Goal: Task Accomplishment & Management: Use online tool/utility

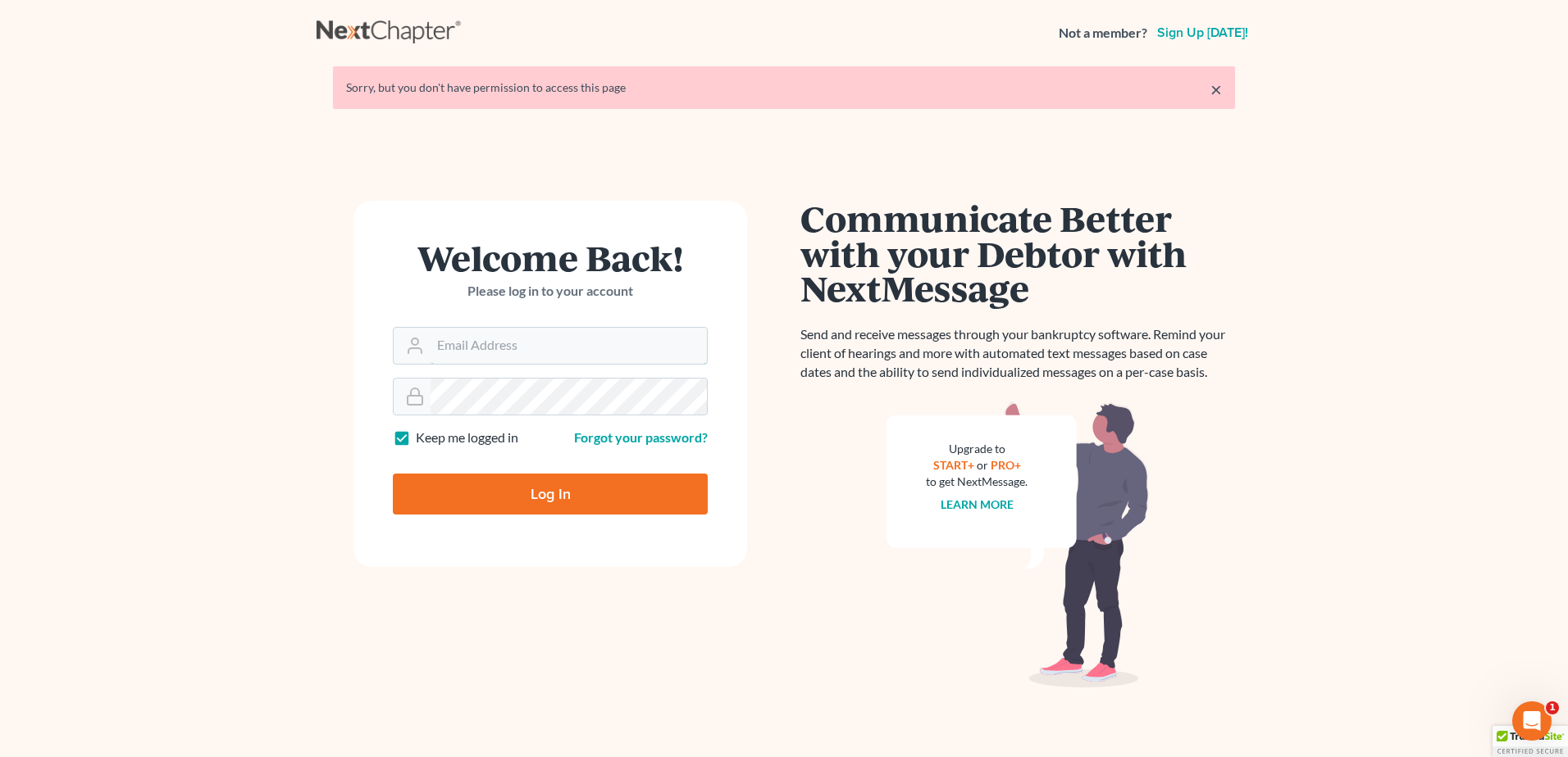
type input "[EMAIL_ADDRESS][DOMAIN_NAME]"
click at [539, 499] on input "Log In" at bounding box center [551, 494] width 315 height 41
type input "Thinking..."
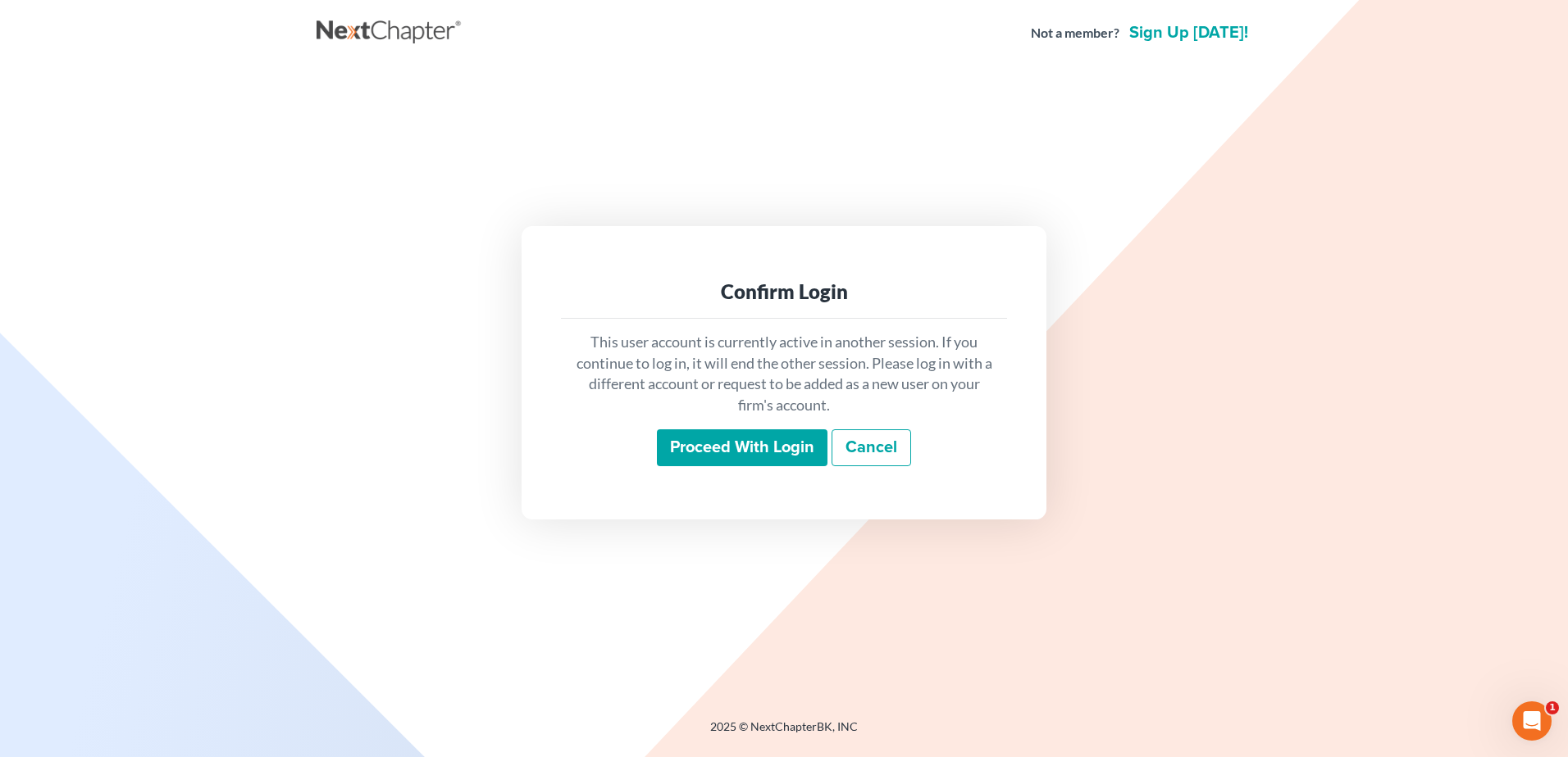
click at [731, 452] on input "Proceed with login" at bounding box center [742, 449] width 171 height 38
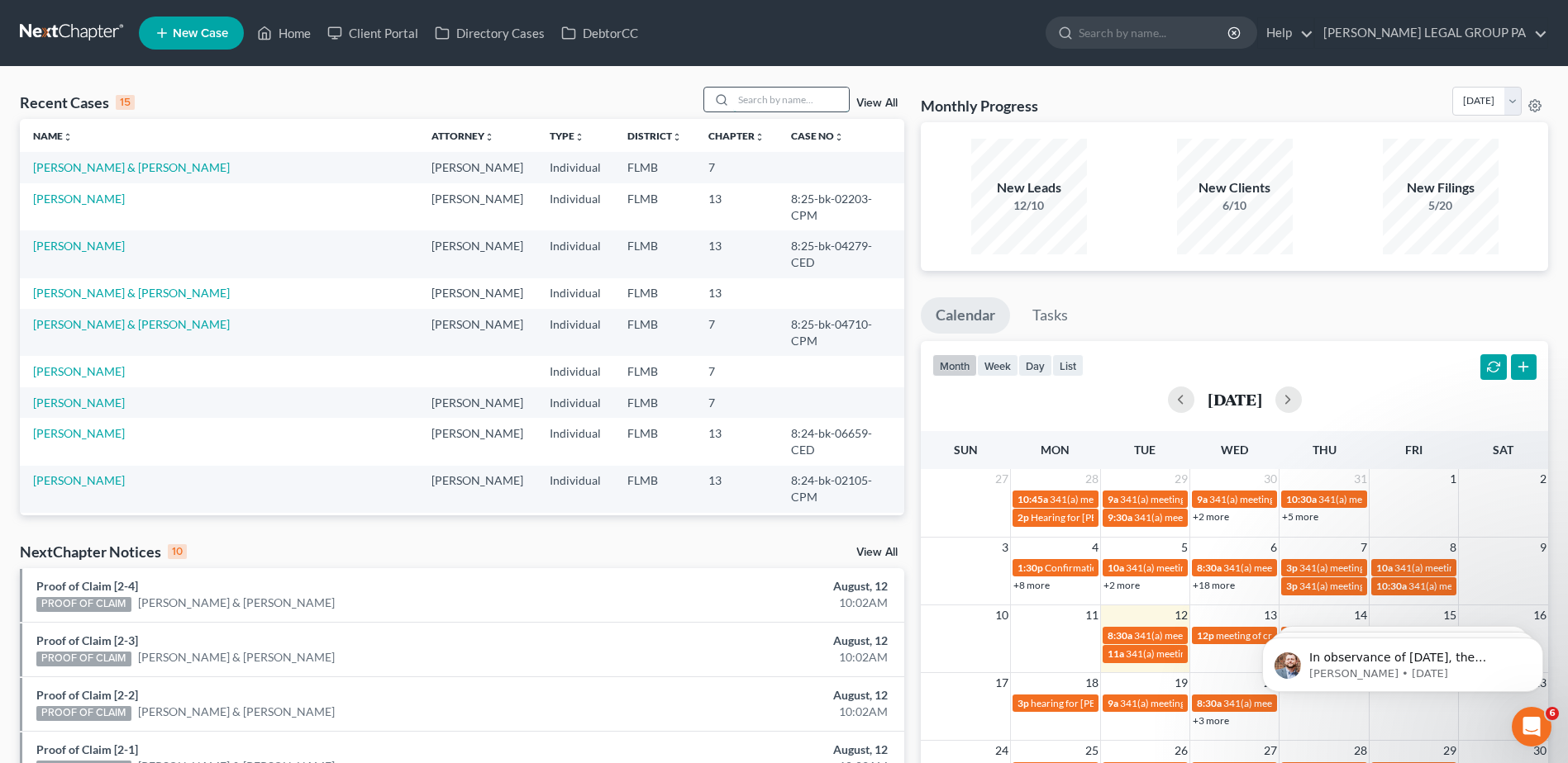
click at [746, 98] on input "search" at bounding box center [791, 99] width 116 height 24
paste input "Griffin"
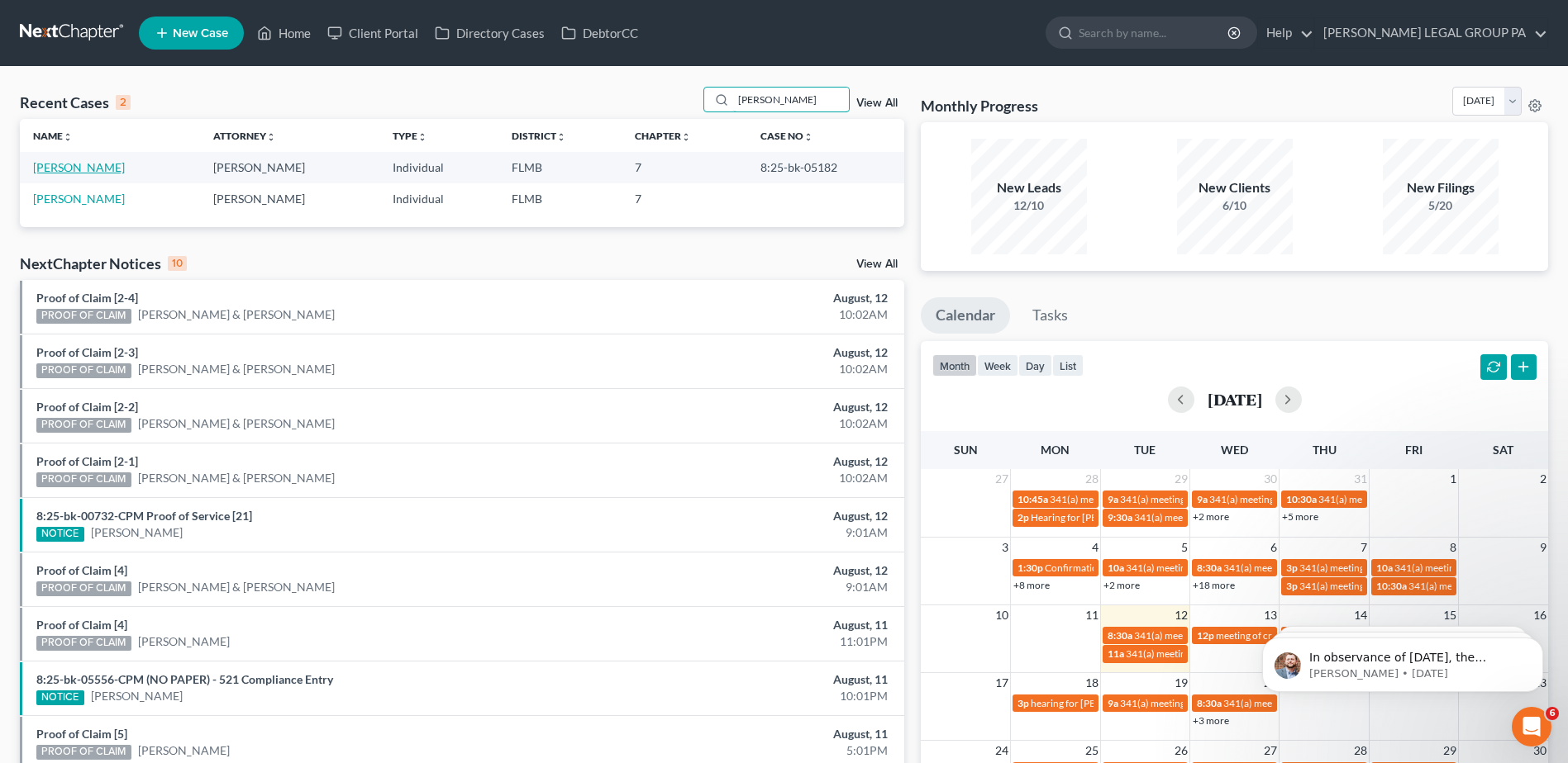
type input "Griffin"
click at [88, 168] on link "Griffin, Wanda" at bounding box center [79, 167] width 92 height 14
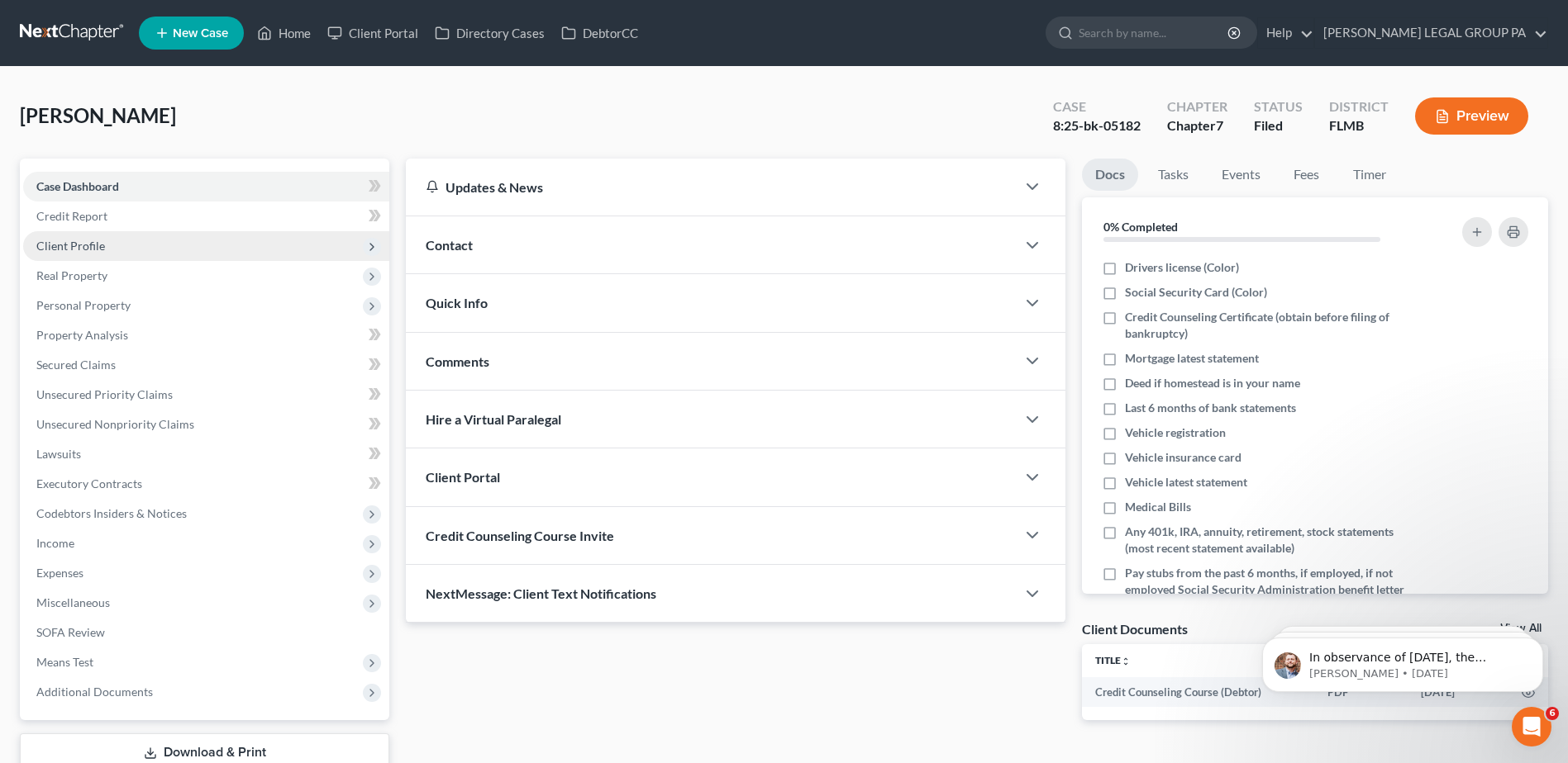
click at [66, 243] on span "Client Profile" at bounding box center [70, 246] width 68 height 14
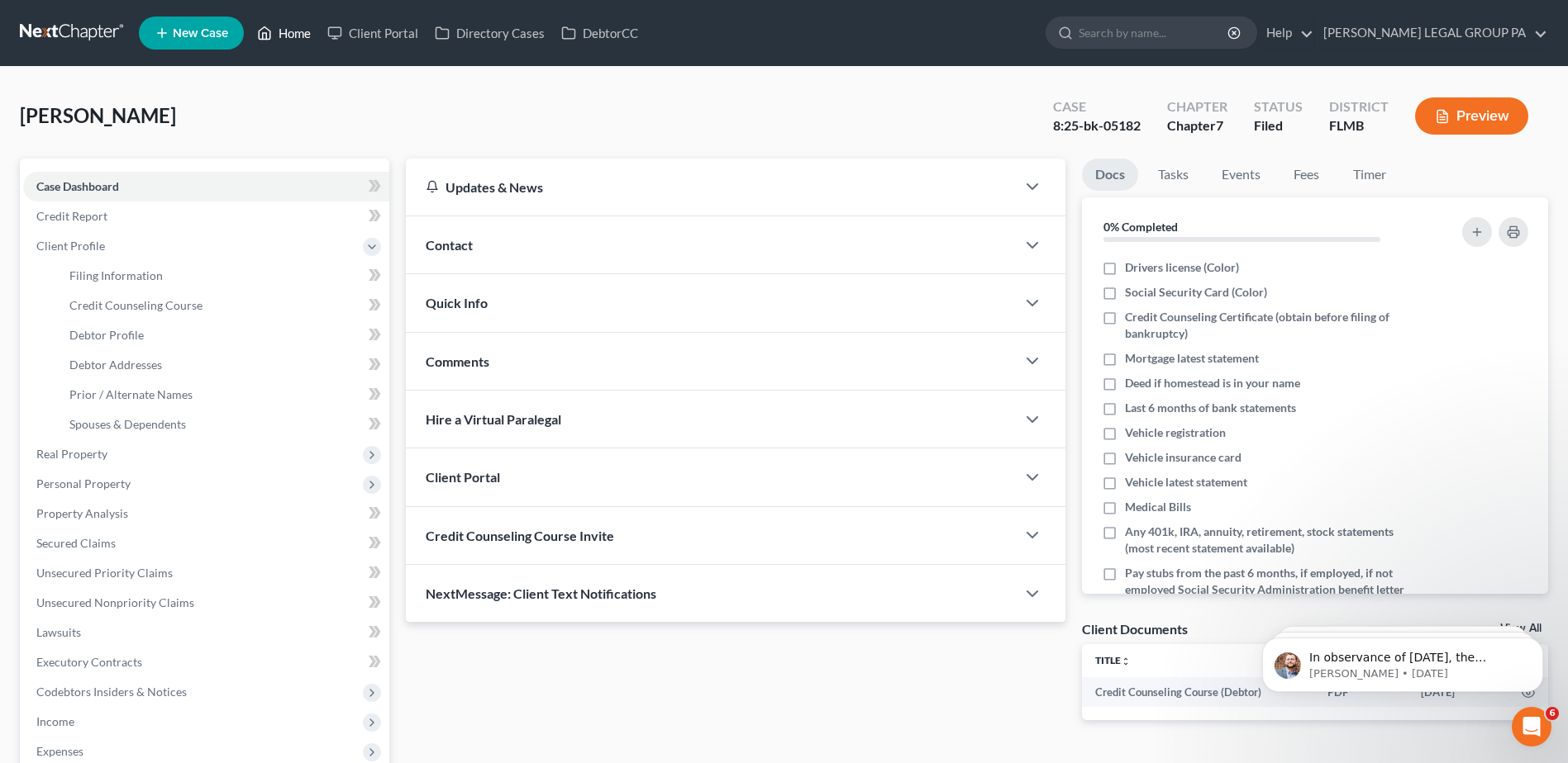
click at [285, 27] on link "Home" at bounding box center [283, 33] width 70 height 29
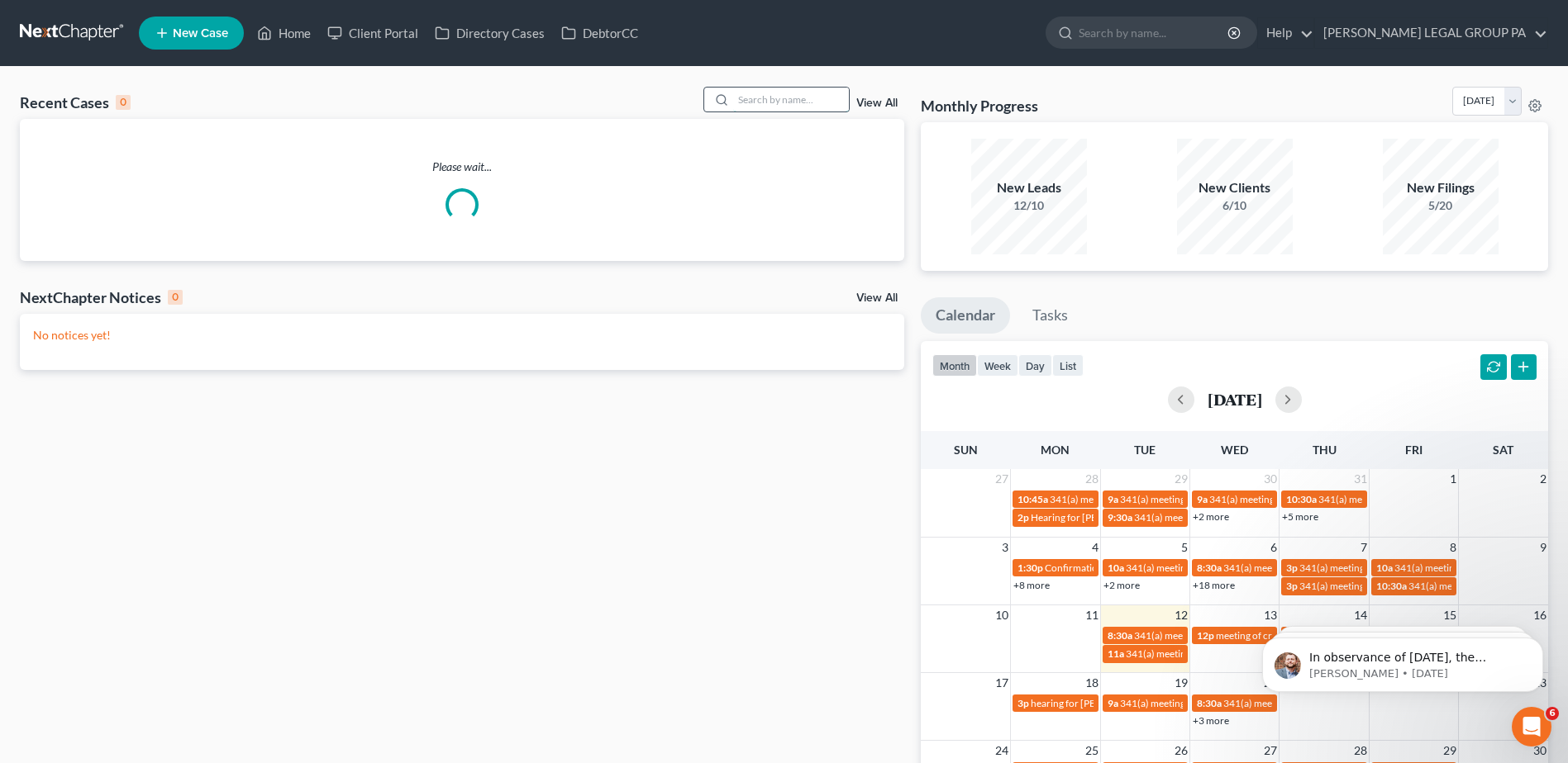
click at [762, 91] on input "search" at bounding box center [791, 99] width 116 height 24
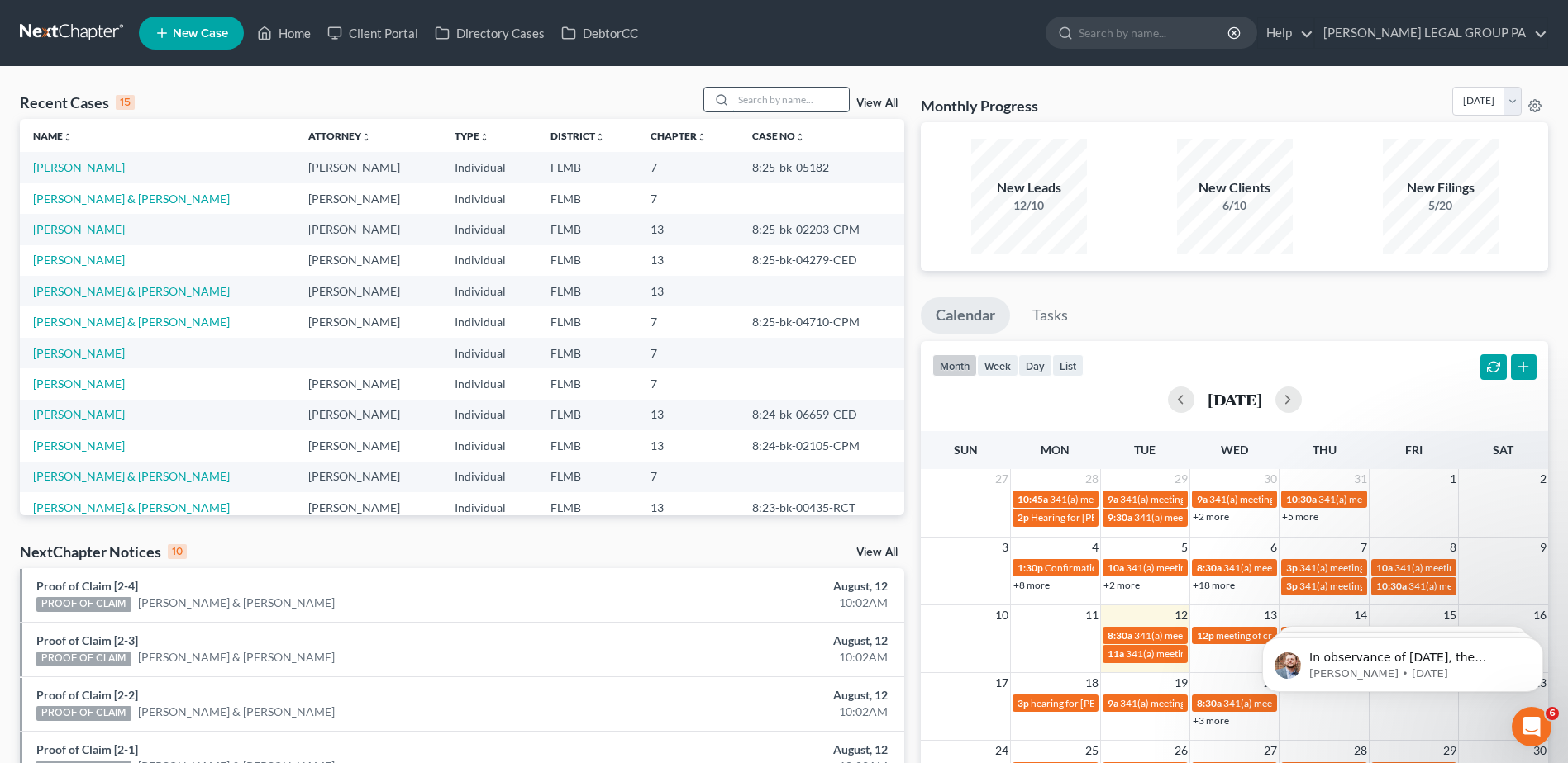
paste input "Griffin"
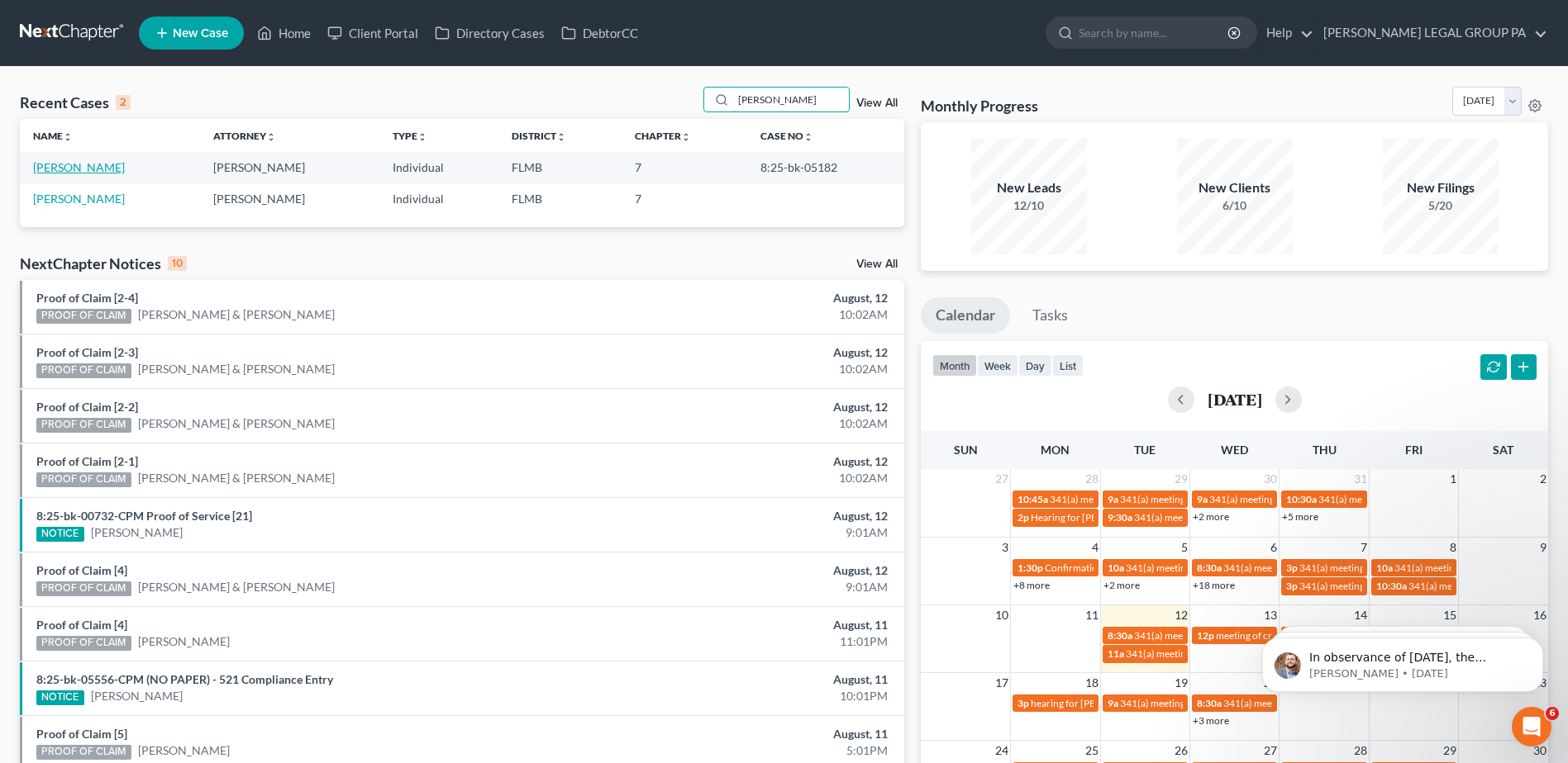
type input "Griffin"
click at [96, 164] on link "Griffin, Wanda" at bounding box center [79, 167] width 92 height 14
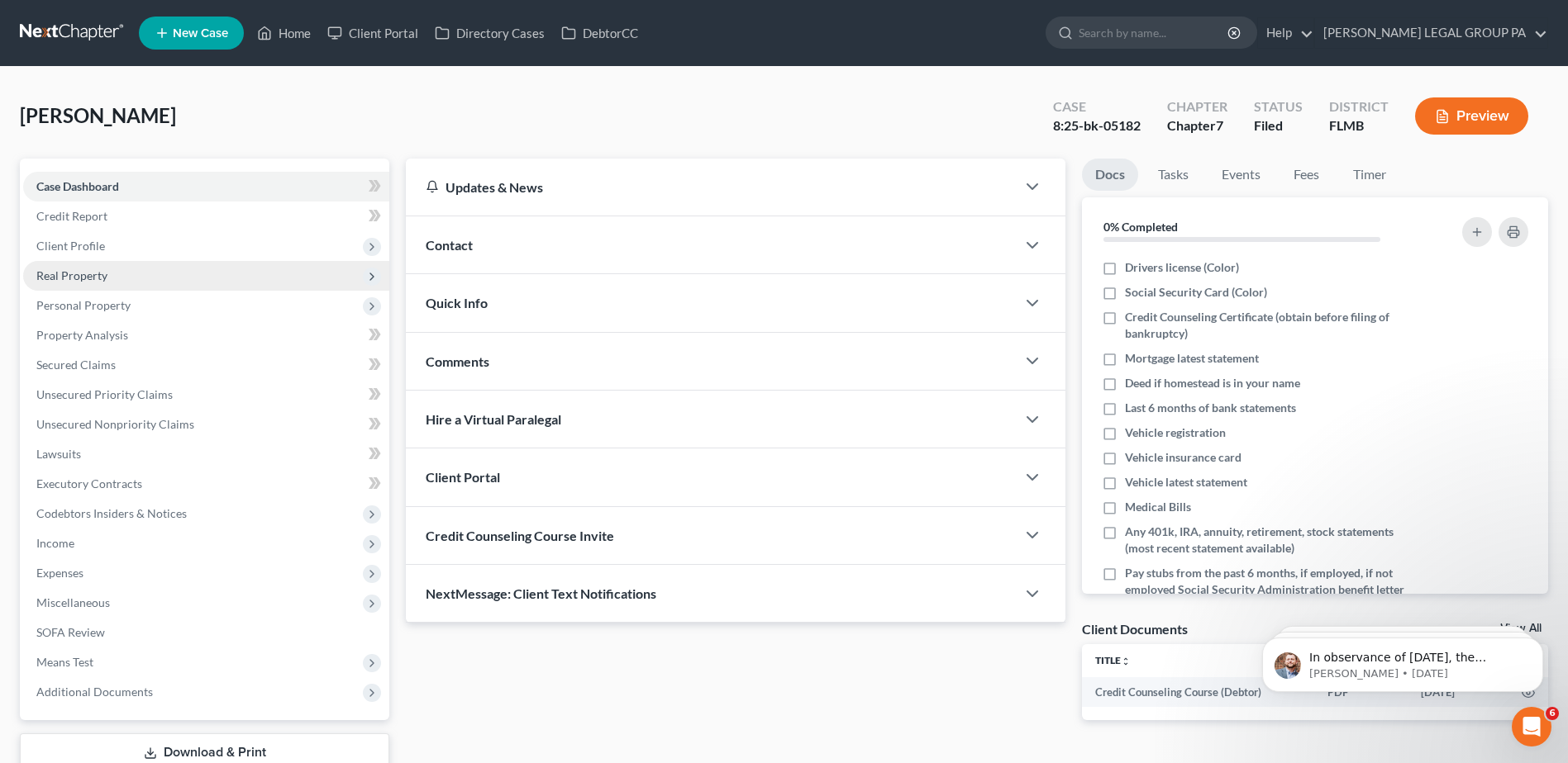
click at [85, 274] on span "Real Property" at bounding box center [72, 275] width 71 height 14
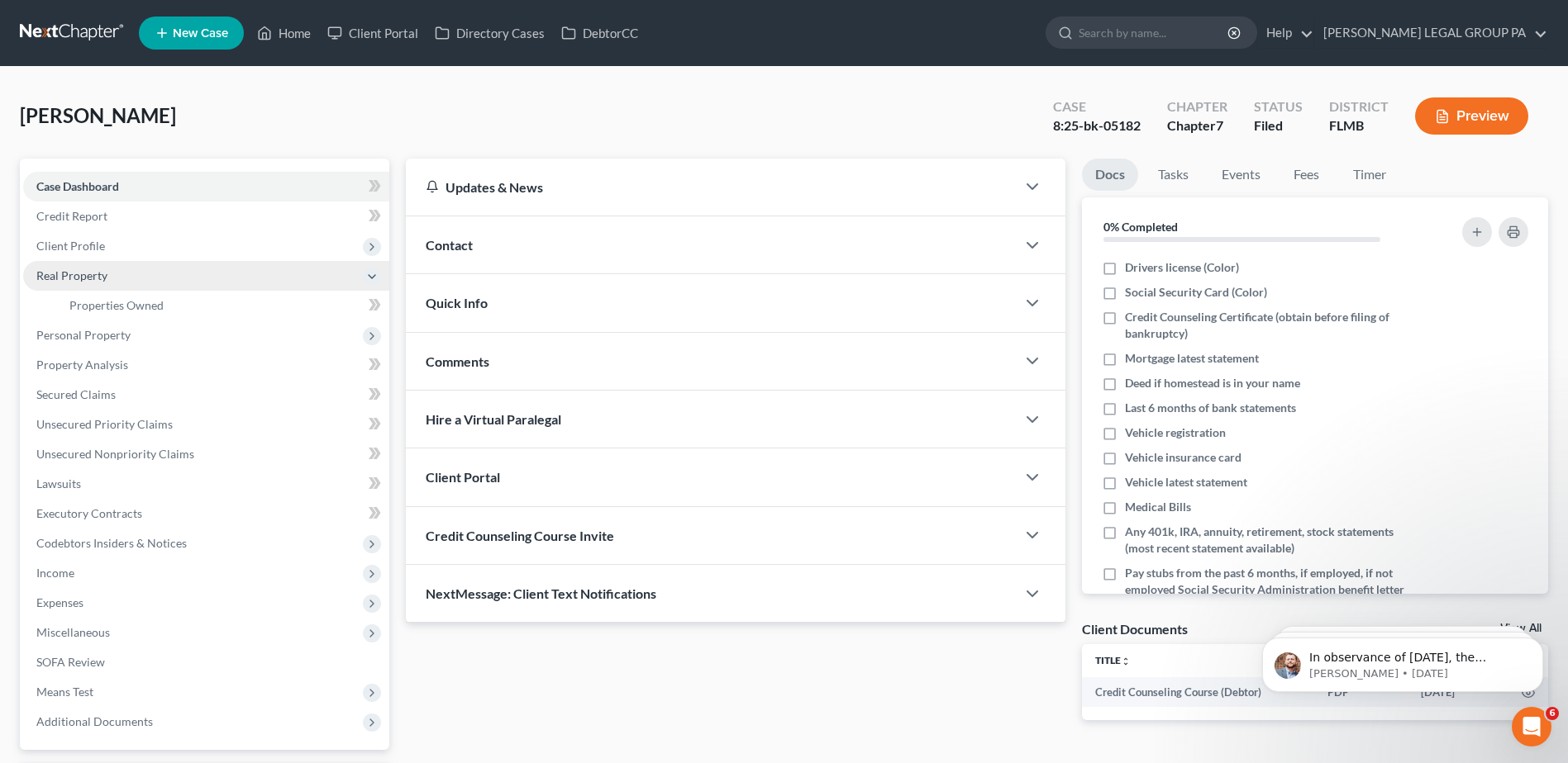
click at [86, 274] on span "Real Property" at bounding box center [72, 275] width 71 height 14
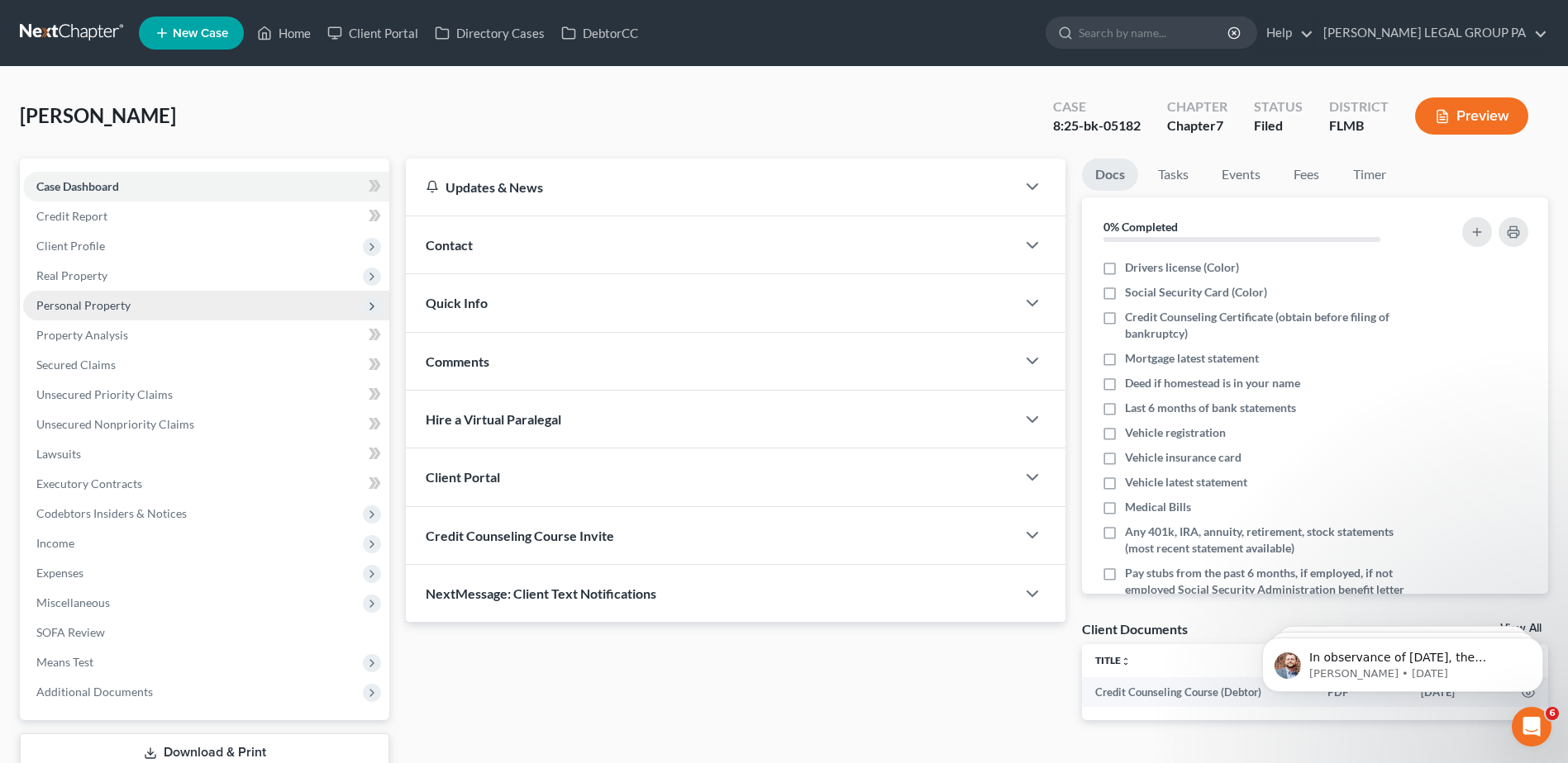
click at [72, 300] on span "Personal Property" at bounding box center [83, 306] width 94 height 14
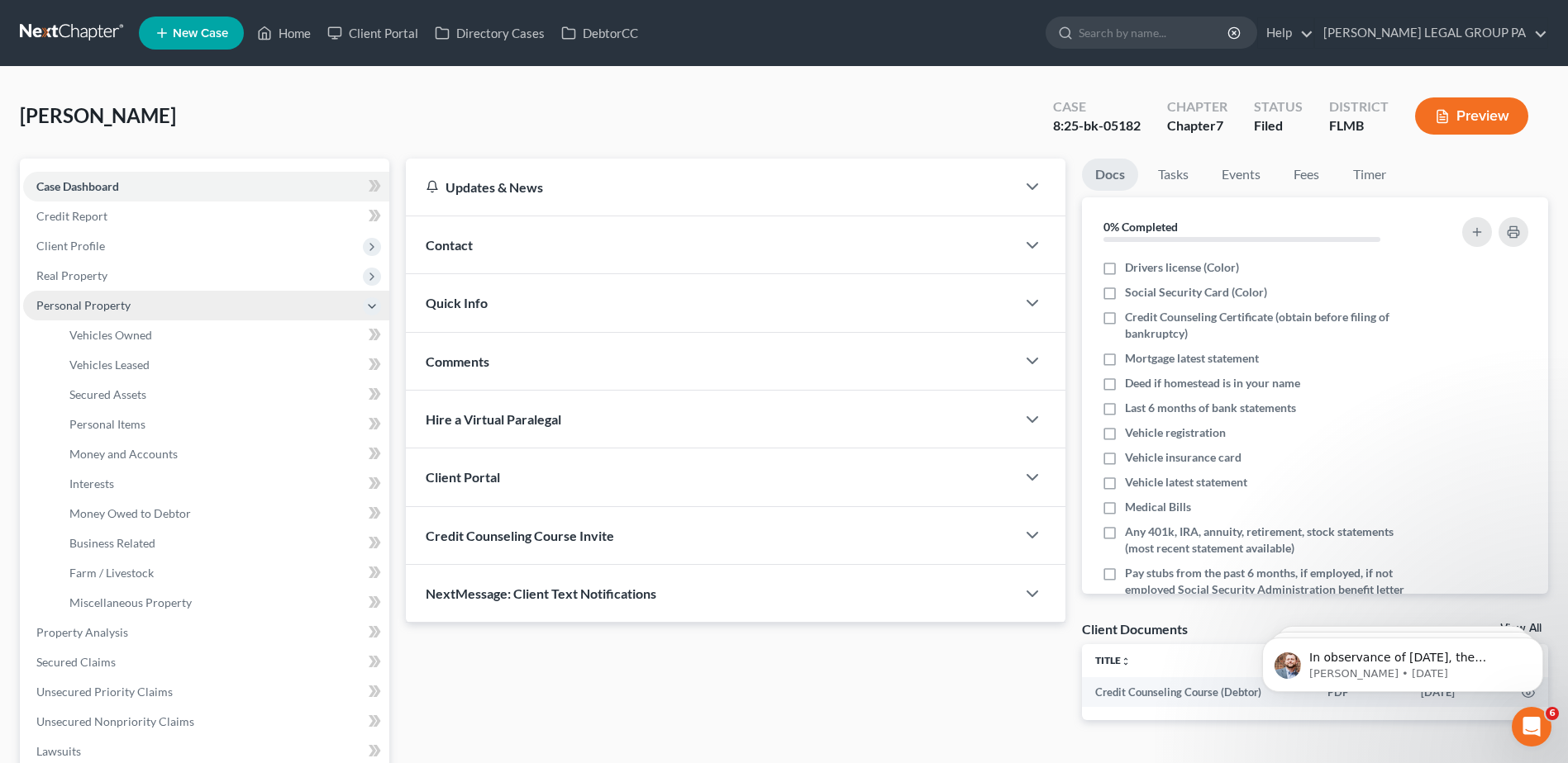
click at [87, 297] on span "Personal Property" at bounding box center [206, 306] width 366 height 29
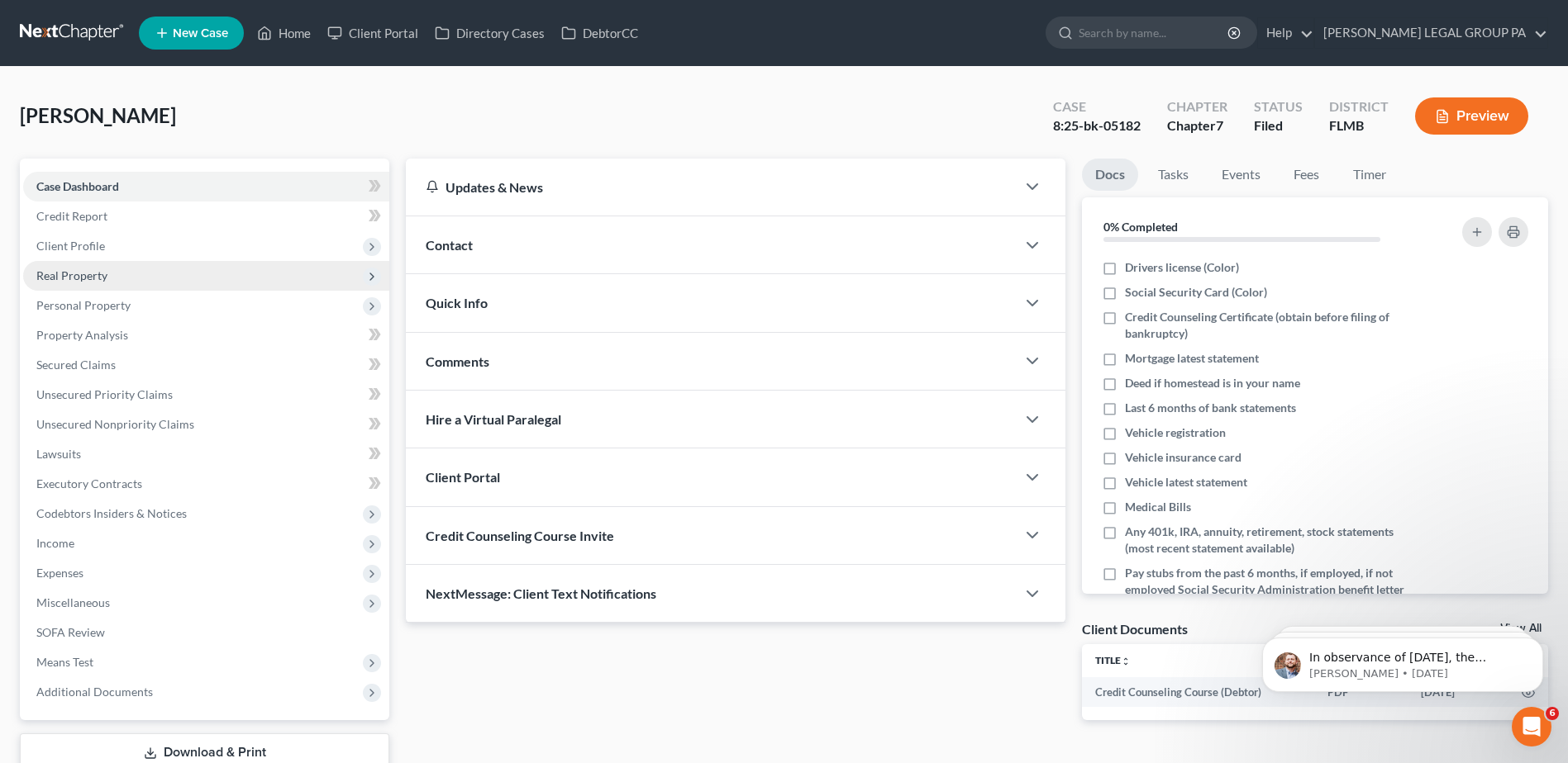
click at [70, 277] on span "Real Property" at bounding box center [72, 275] width 71 height 14
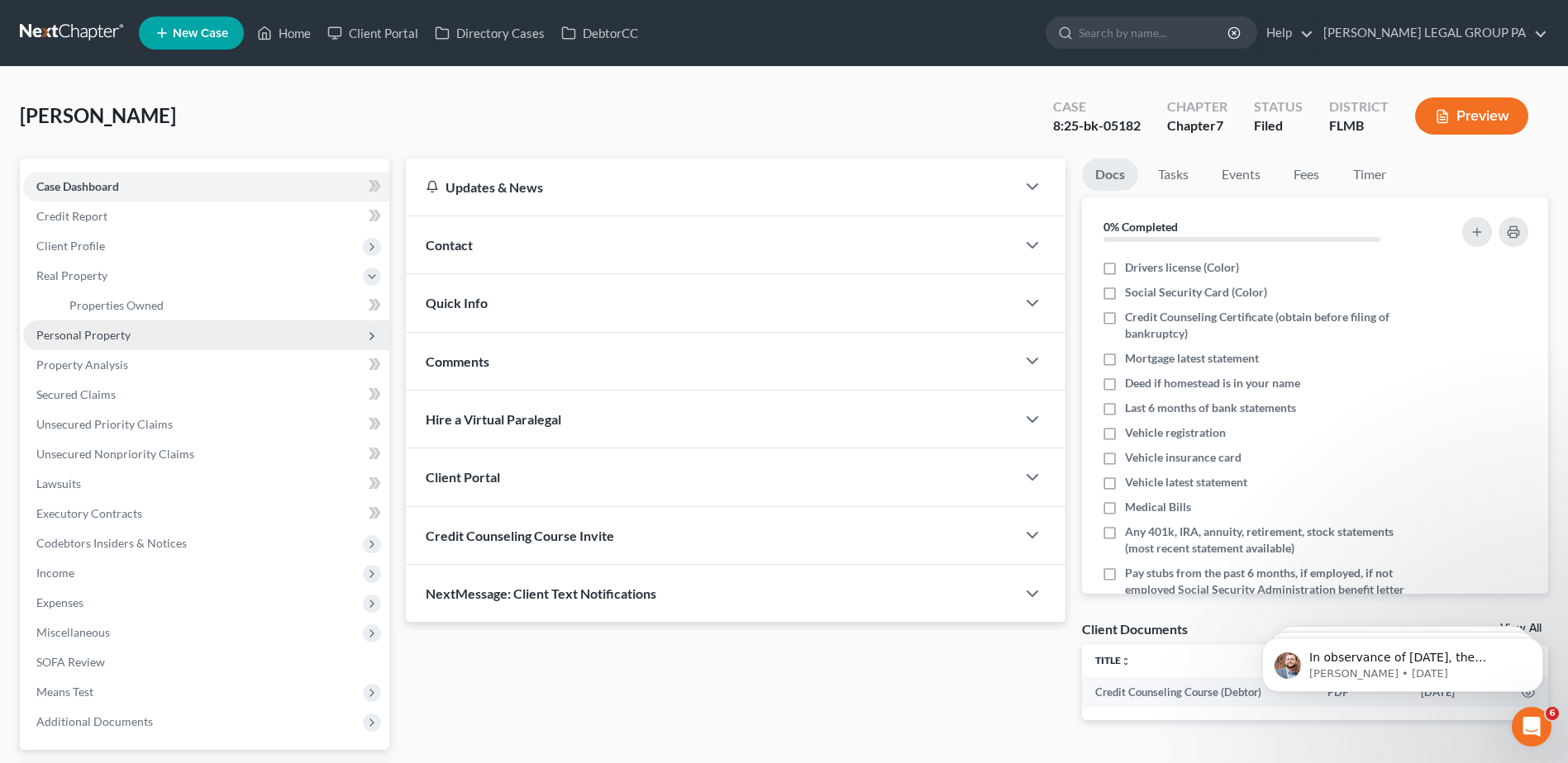
click at [79, 342] on span "Personal Property" at bounding box center [206, 335] width 366 height 29
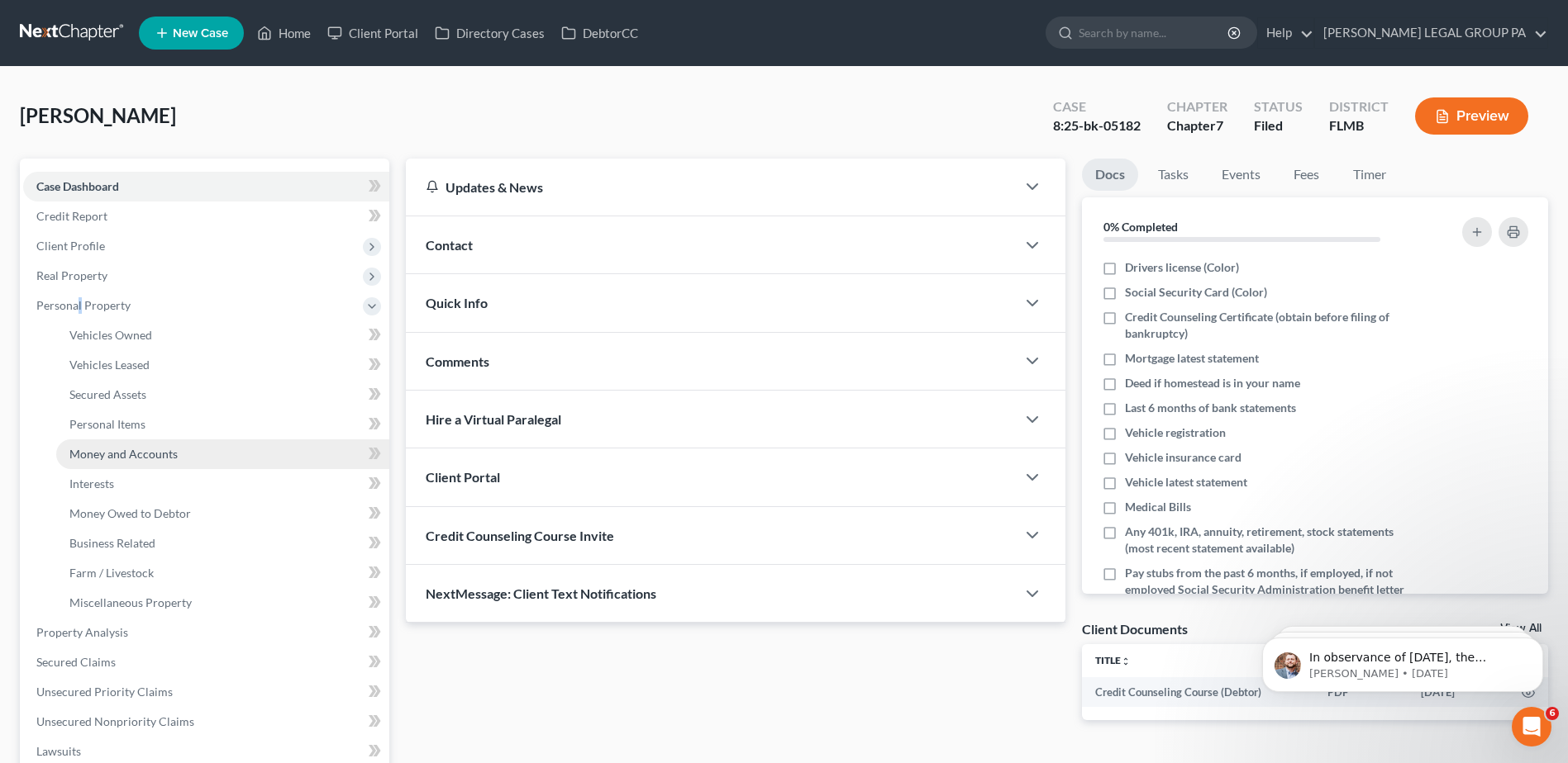
click at [100, 452] on span "Money and Accounts" at bounding box center [123, 454] width 108 height 14
